Goal: Information Seeking & Learning: Compare options

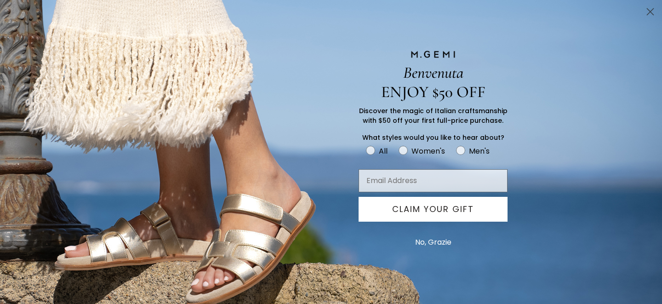
click at [652, 11] on circle "Close dialog" at bounding box center [650, 11] width 15 height 15
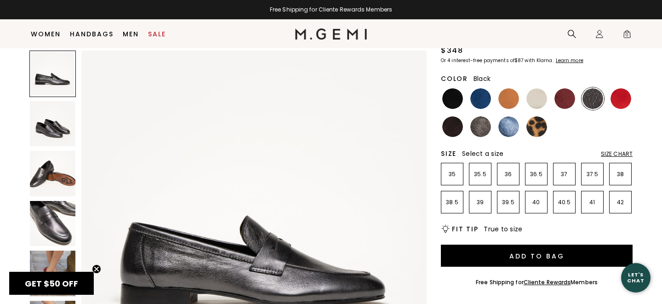
click at [456, 88] on img at bounding box center [453, 98] width 21 height 21
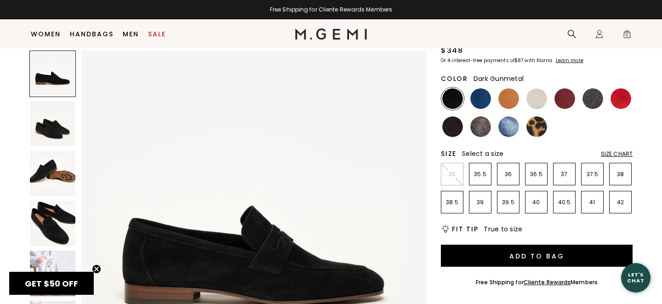
click at [601, 88] on img at bounding box center [593, 98] width 21 height 21
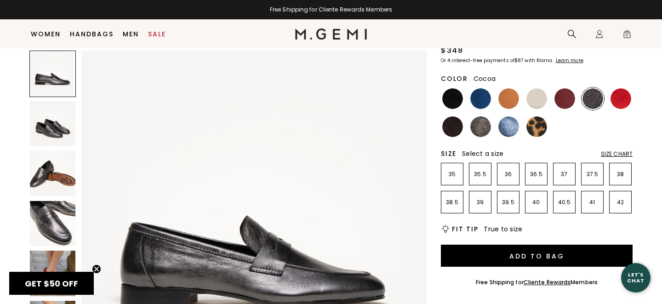
click at [478, 116] on img at bounding box center [481, 126] width 21 height 21
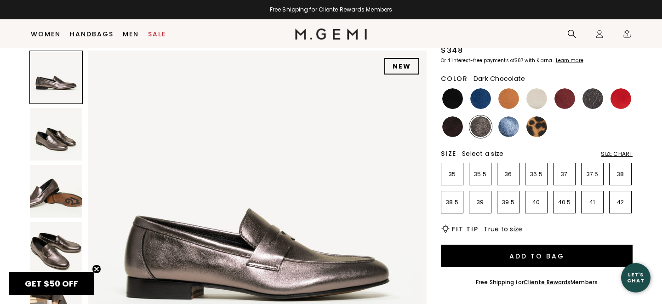
click at [456, 116] on img at bounding box center [453, 126] width 21 height 21
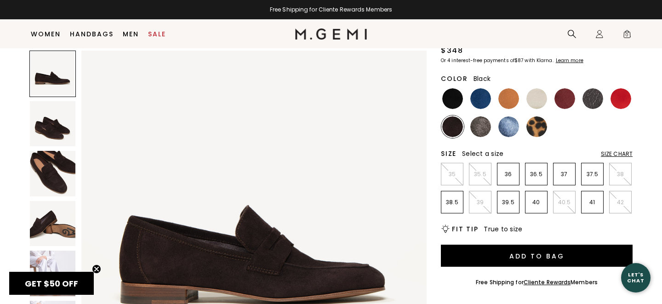
click at [454, 88] on img at bounding box center [453, 98] width 21 height 21
